Goal: Navigation & Orientation: Find specific page/section

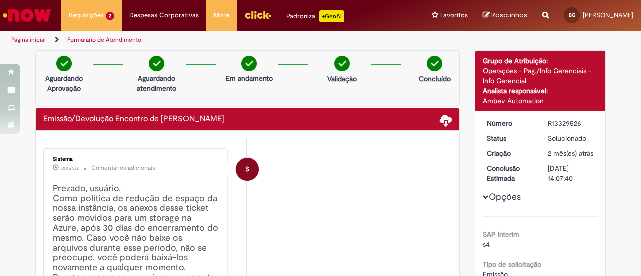
scroll to position [1051, 0]
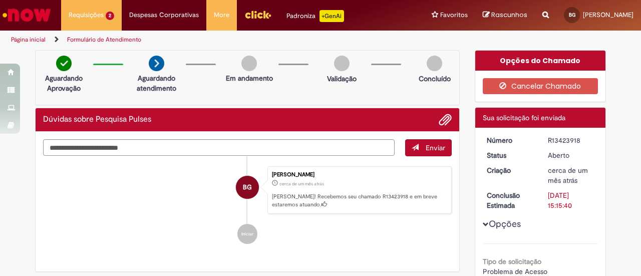
click at [40, 10] on img "Ir para a Homepage" at bounding box center [27, 15] width 52 height 20
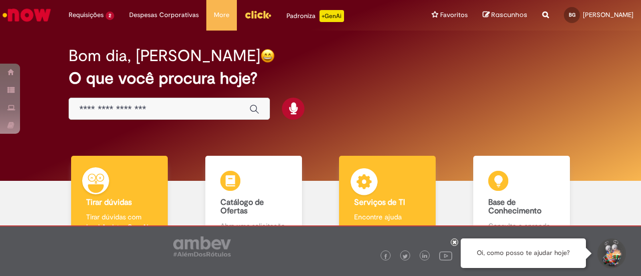
click at [390, 188] on div "Serviços de TI Serviços de TI Encontre ajuda" at bounding box center [387, 199] width 97 height 87
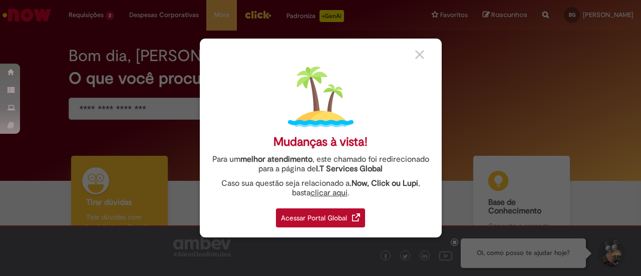
click at [336, 214] on div "Acessar Portal Global" at bounding box center [320, 217] width 89 height 19
